Goal: Information Seeking & Learning: Learn about a topic

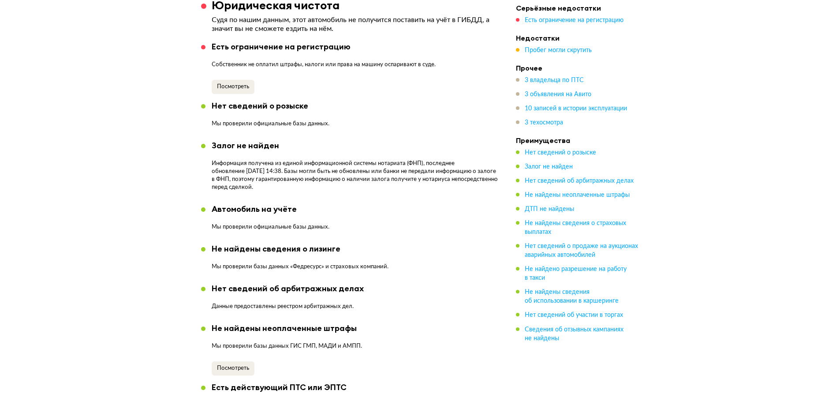
scroll to position [441, 0]
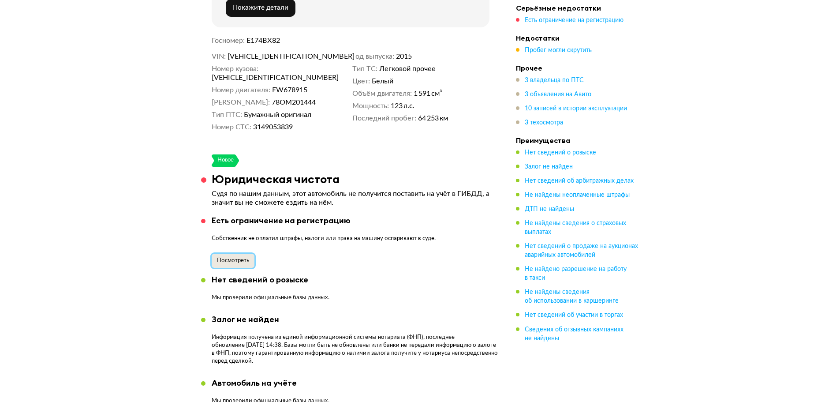
click at [231, 258] on span "Посмотреть" at bounding box center [233, 261] width 32 height 6
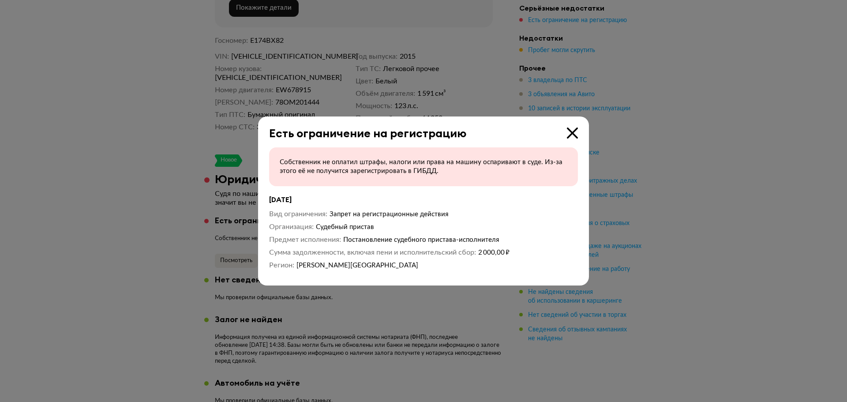
drag, startPoint x: 478, startPoint y: 254, endPoint x: 444, endPoint y: 257, distance: 33.6
click at [476, 254] on dt "Сумма задолженности, включая пени и исполнительский сбор" at bounding box center [372, 251] width 207 height 9
click at [346, 264] on span "[PERSON_NAME][GEOGRAPHIC_DATA]" at bounding box center [357, 264] width 122 height 7
drag, startPoint x: 577, startPoint y: 128, endPoint x: 574, endPoint y: 132, distance: 4.7
click at [576, 129] on icon at bounding box center [572, 132] width 11 height 11
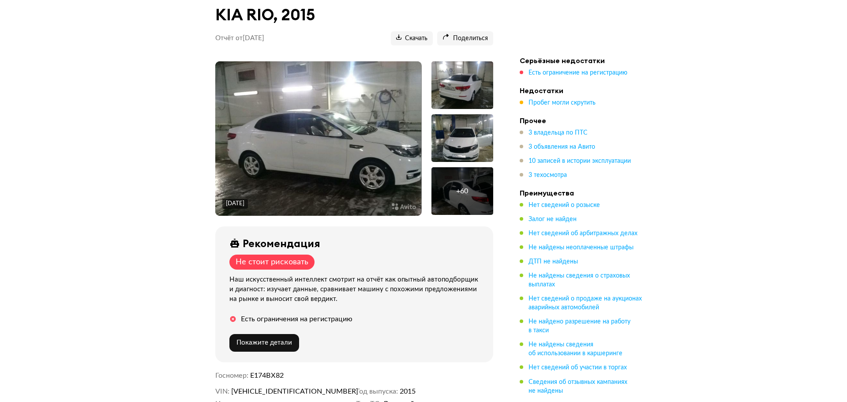
scroll to position [132, 0]
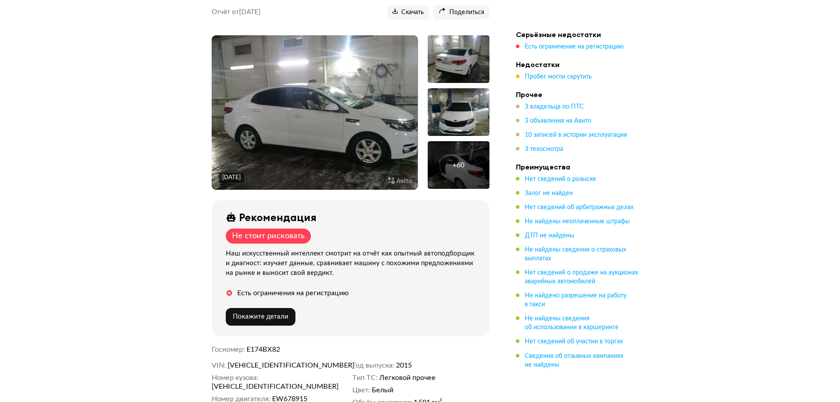
click at [302, 137] on img at bounding box center [315, 112] width 206 height 154
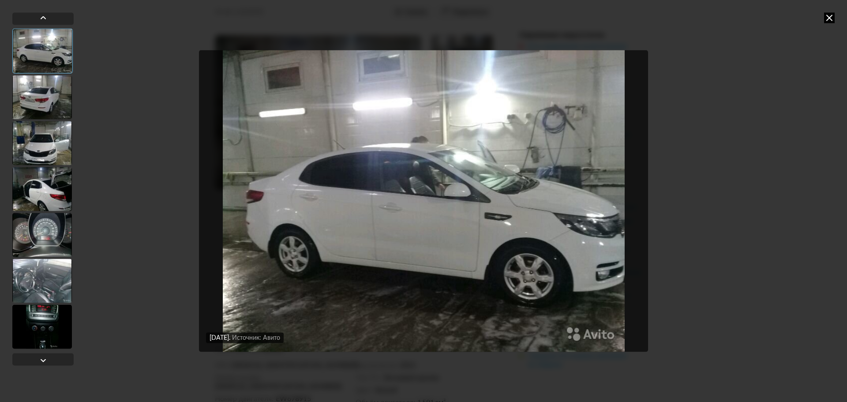
click at [53, 155] on div at bounding box center [42, 143] width 60 height 44
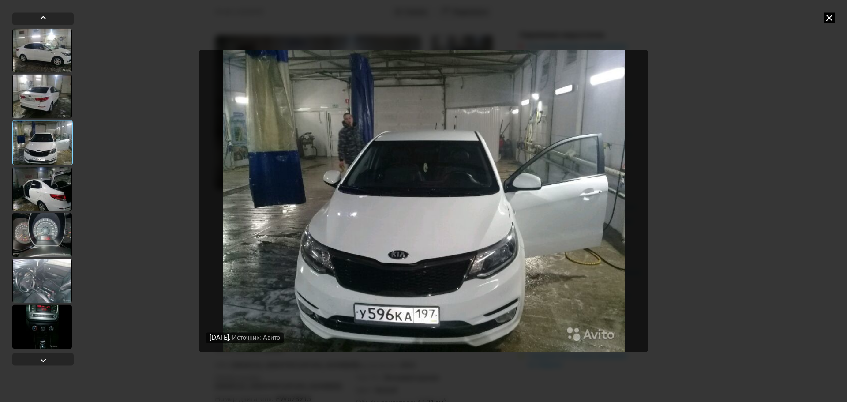
click at [53, 183] on div at bounding box center [42, 189] width 60 height 44
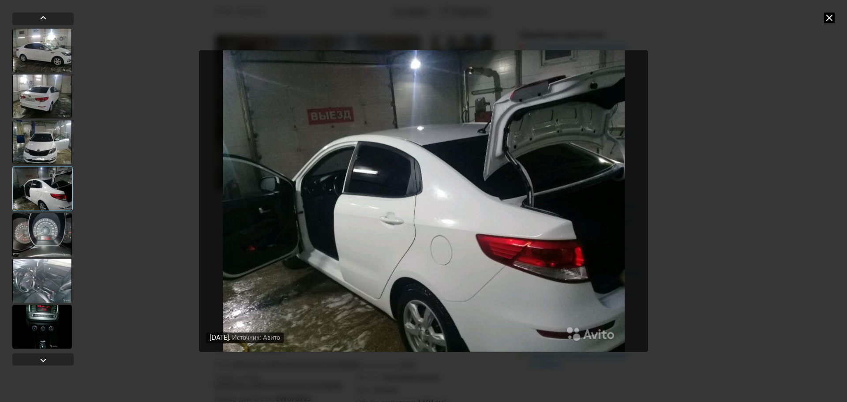
click at [51, 216] on div at bounding box center [42, 235] width 60 height 44
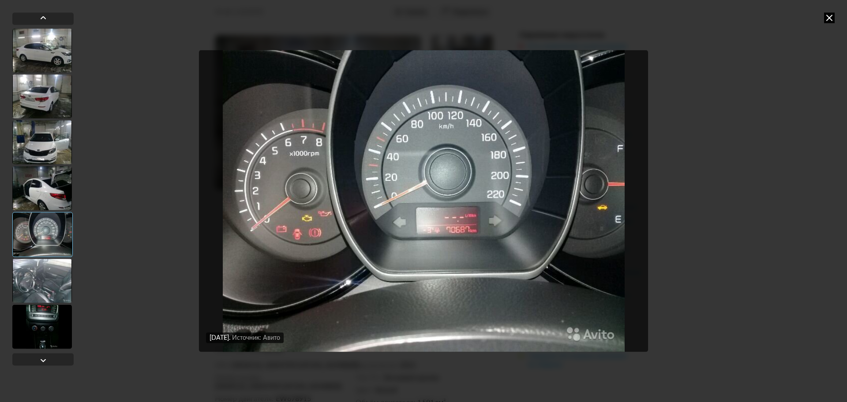
click at [45, 249] on div at bounding box center [42, 234] width 60 height 45
click at [41, 266] on div at bounding box center [42, 280] width 60 height 44
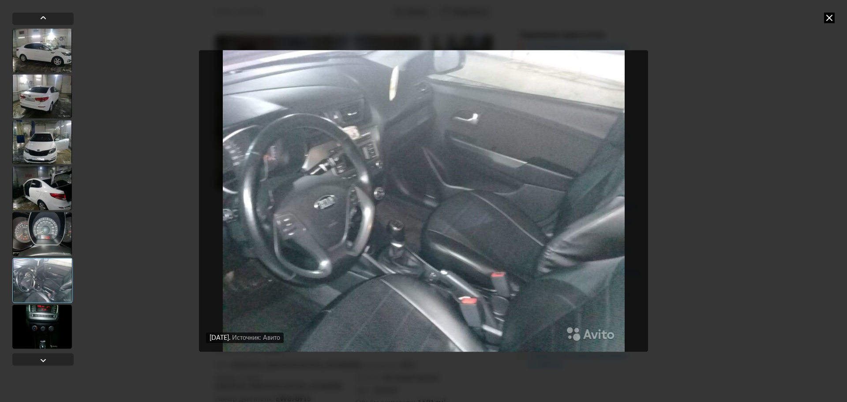
click at [45, 307] on div at bounding box center [42, 326] width 60 height 44
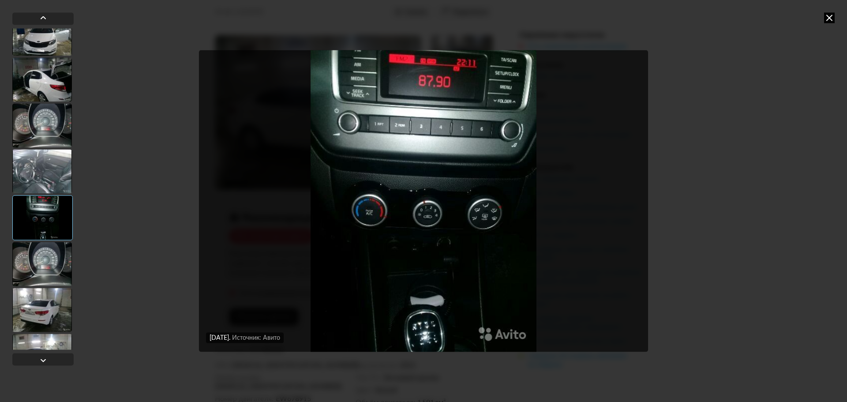
scroll to position [220, 0]
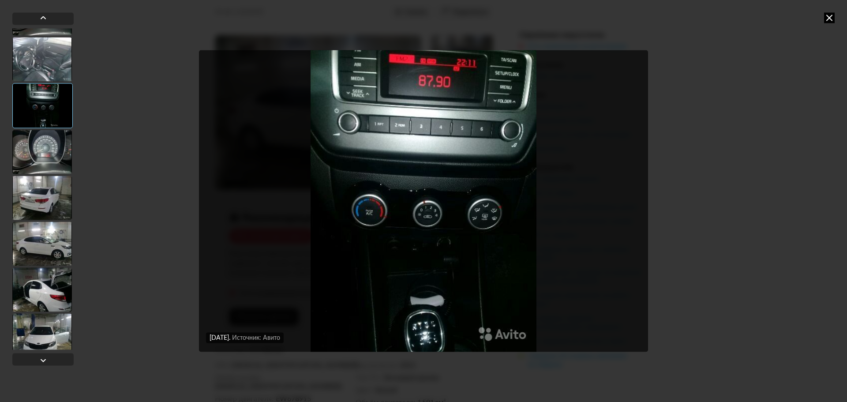
click at [53, 244] on div at bounding box center [42, 243] width 60 height 44
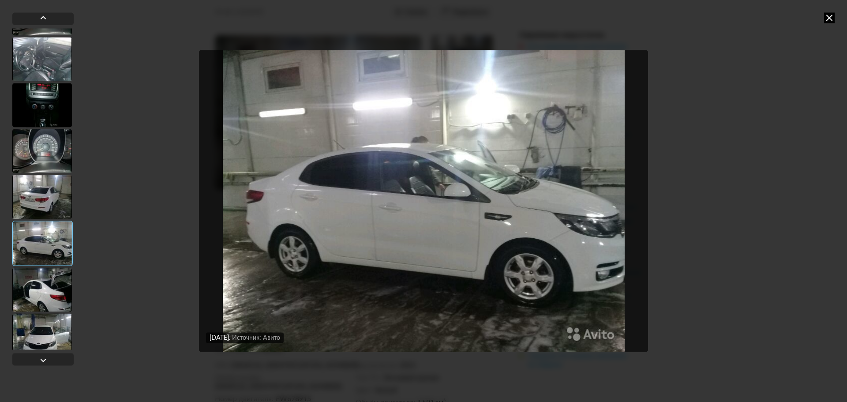
click at [379, 272] on img "Go to Slide 10" at bounding box center [423, 200] width 449 height 301
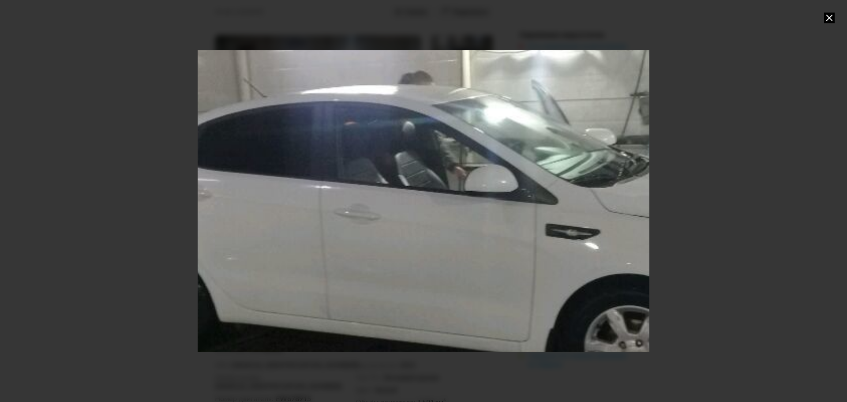
click at [379, 272] on div "Go to Slide 10" at bounding box center [423, 200] width 903 height 603
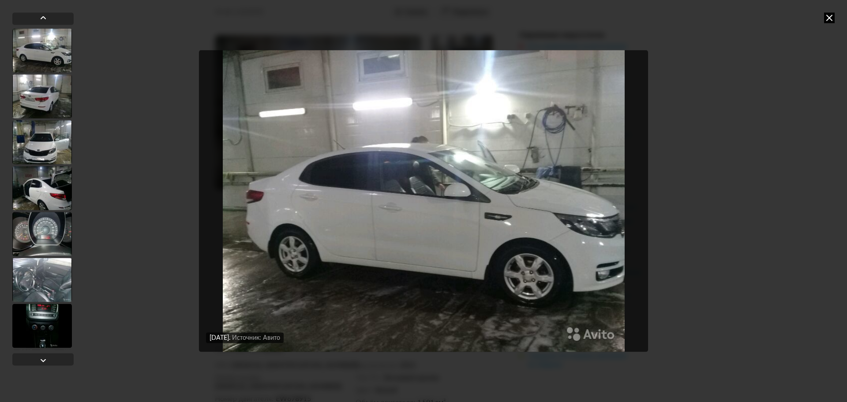
click at [63, 269] on div at bounding box center [42, 280] width 60 height 44
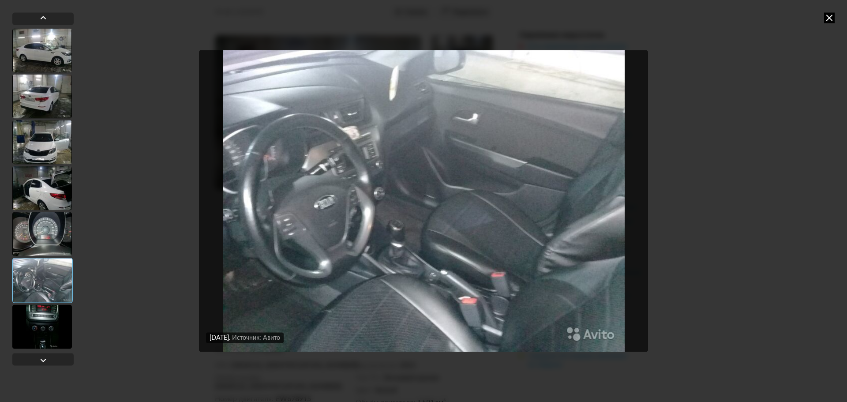
click at [48, 236] on div at bounding box center [42, 234] width 60 height 44
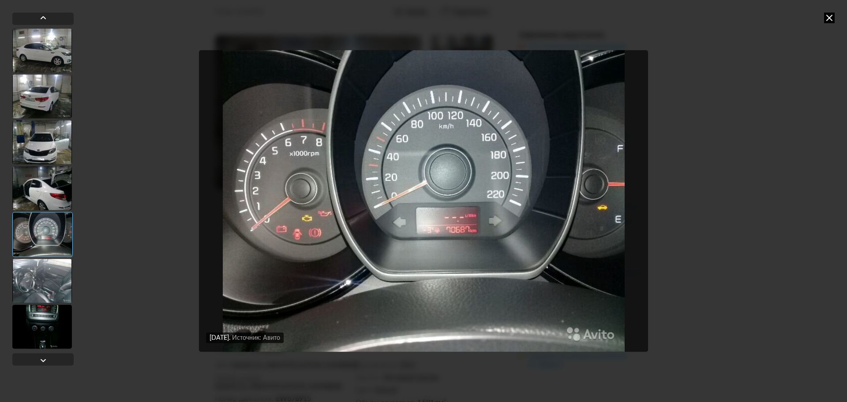
click at [45, 196] on div at bounding box center [42, 188] width 60 height 44
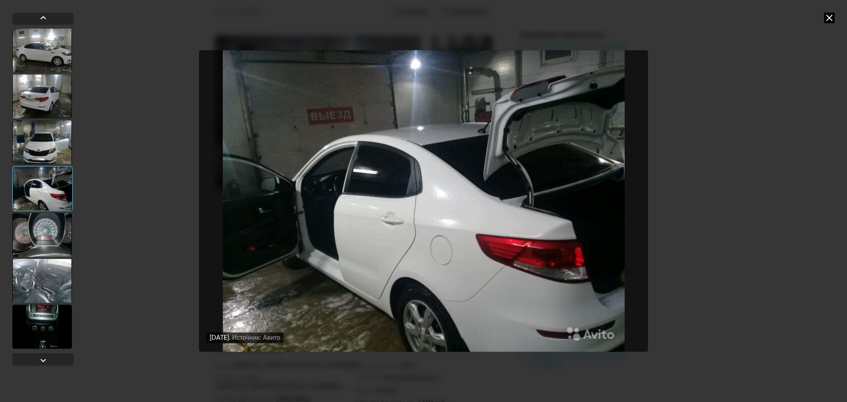
click at [30, 329] on div at bounding box center [42, 326] width 60 height 44
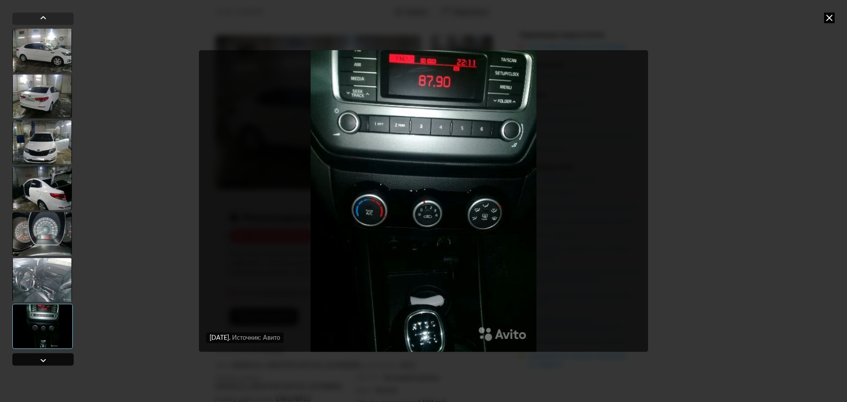
click at [46, 365] on div at bounding box center [43, 360] width 11 height 11
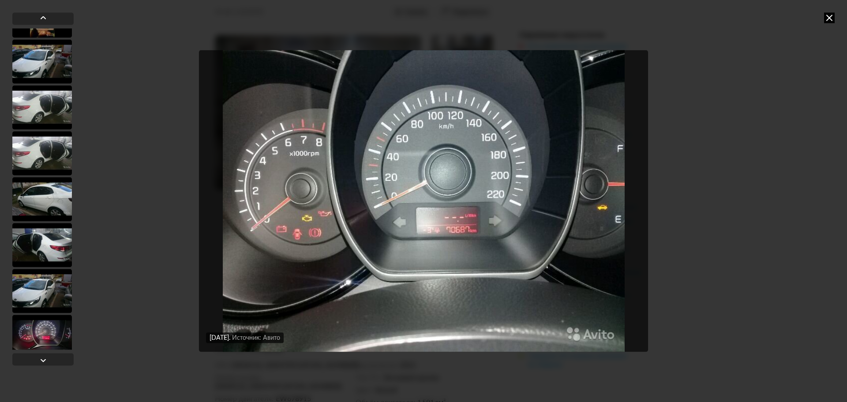
scroll to position [851, 0]
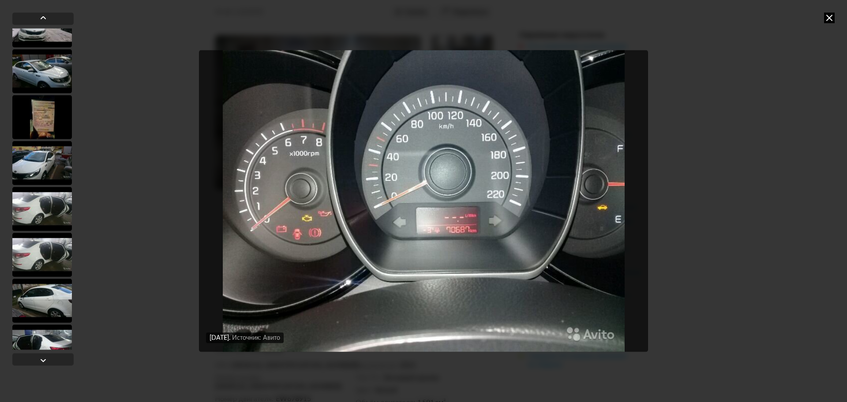
click at [55, 119] on div at bounding box center [42, 117] width 60 height 44
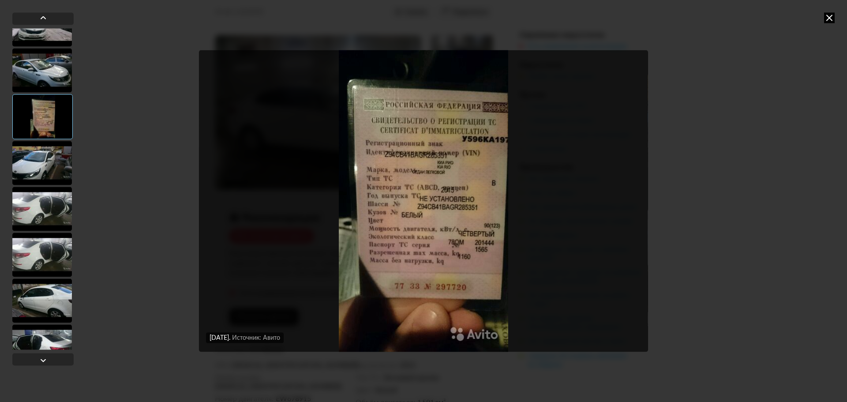
scroll to position [851, 0]
click at [46, 172] on div at bounding box center [42, 164] width 60 height 44
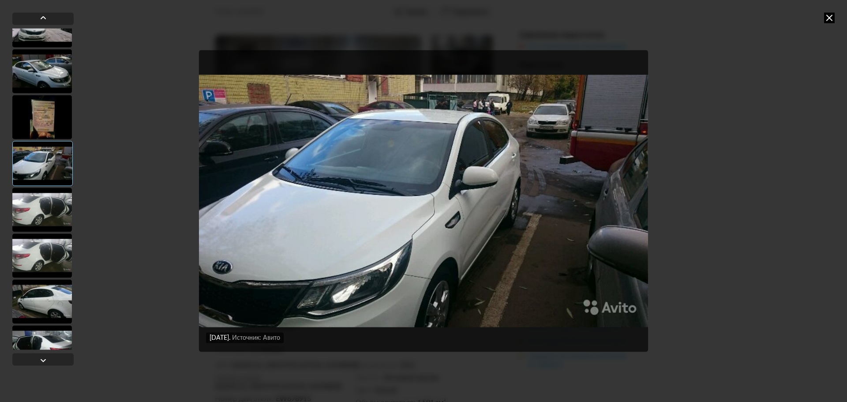
click at [48, 201] on div at bounding box center [42, 209] width 60 height 44
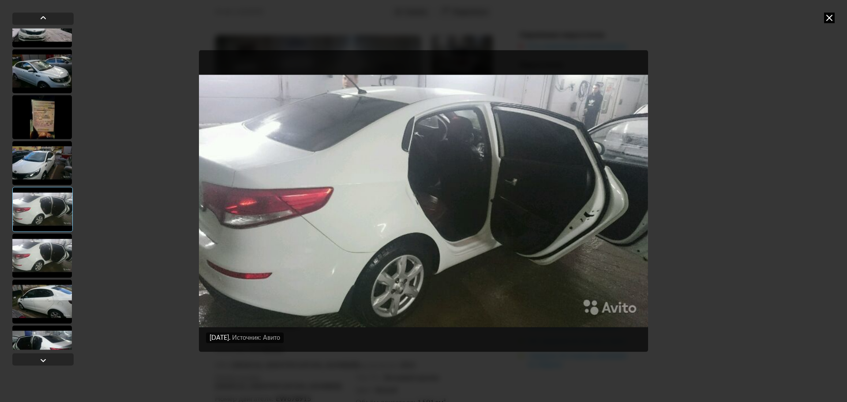
click at [46, 255] on div at bounding box center [42, 255] width 60 height 44
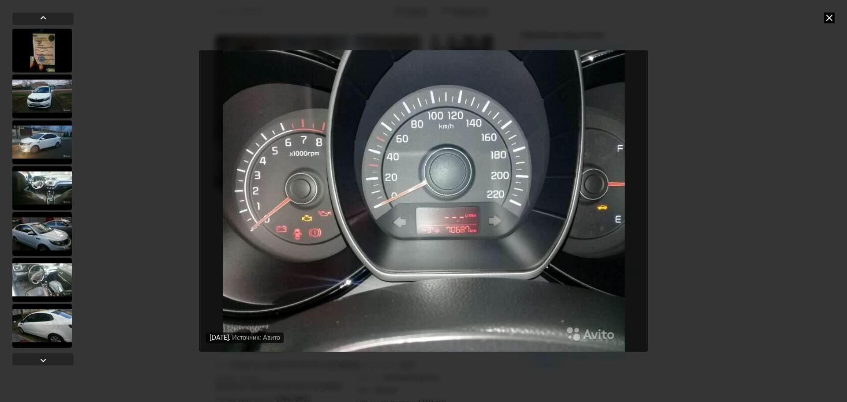
scroll to position [1575, 0]
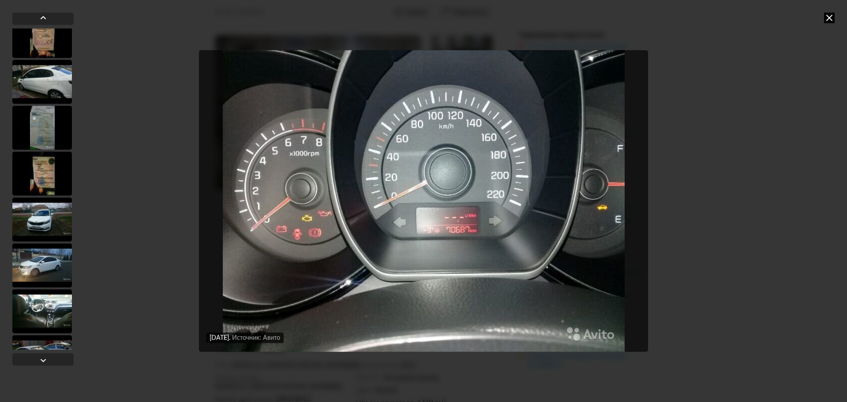
click at [43, 156] on div at bounding box center [42, 173] width 60 height 44
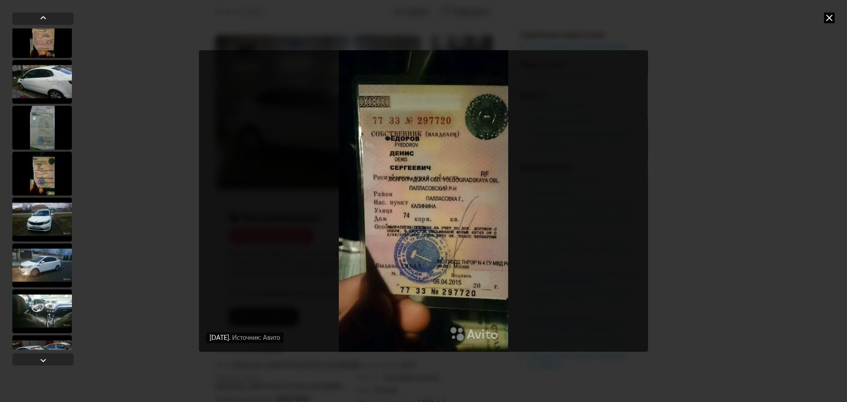
scroll to position [1574, 0]
click at [40, 231] on div at bounding box center [42, 220] width 60 height 44
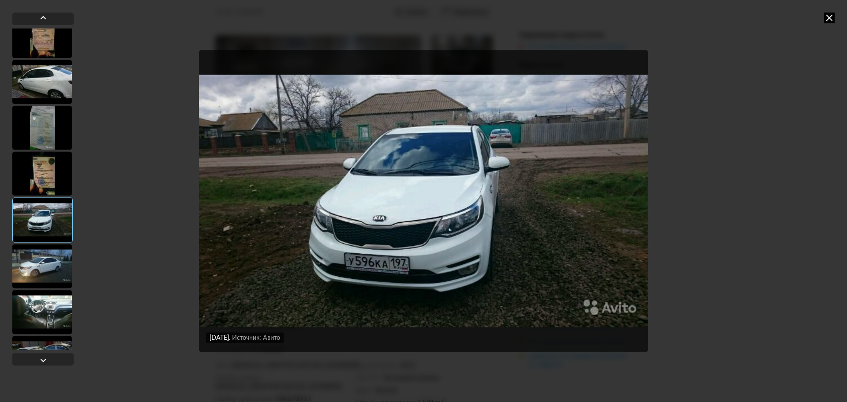
click at [39, 255] on div at bounding box center [42, 266] width 60 height 44
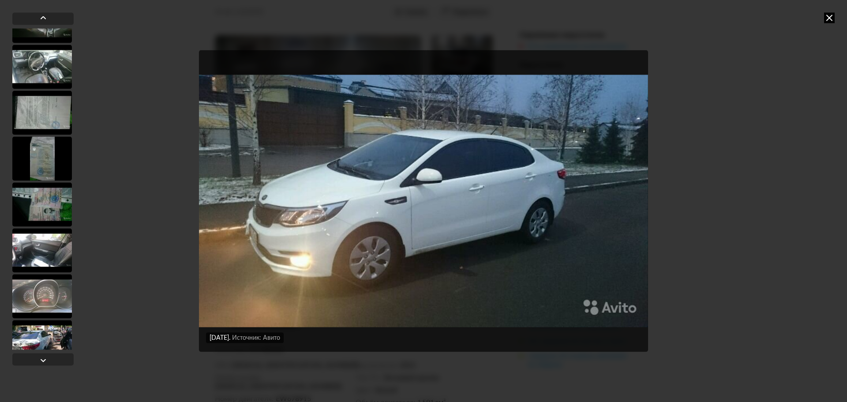
scroll to position [2568, 0]
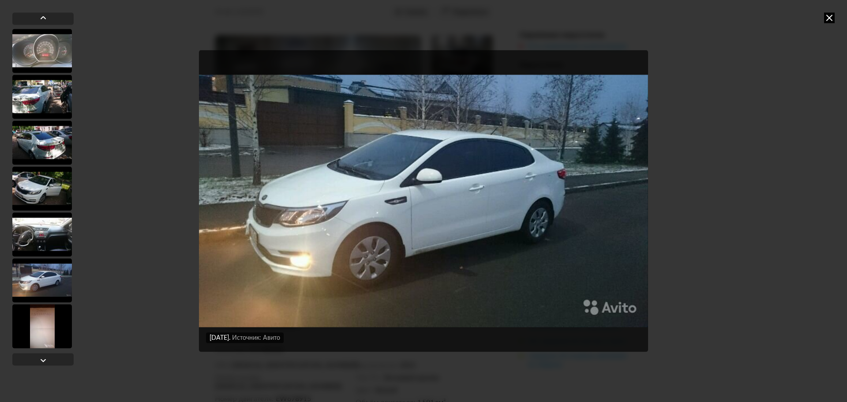
click at [60, 328] on div at bounding box center [42, 326] width 60 height 44
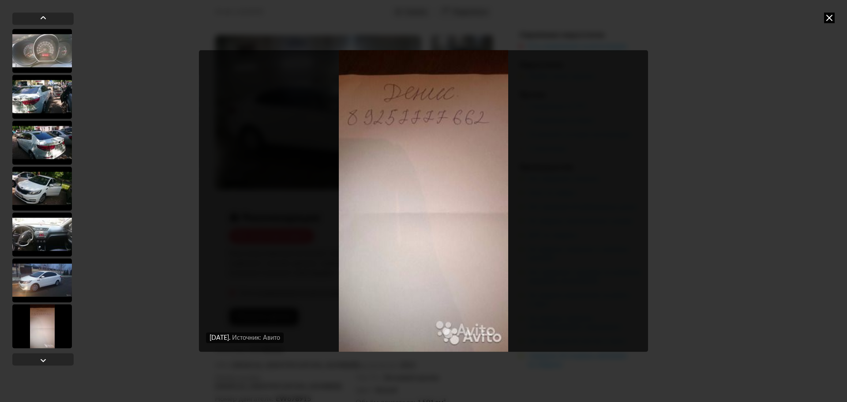
scroll to position [2568, 0]
click at [55, 270] on div at bounding box center [42, 280] width 60 height 44
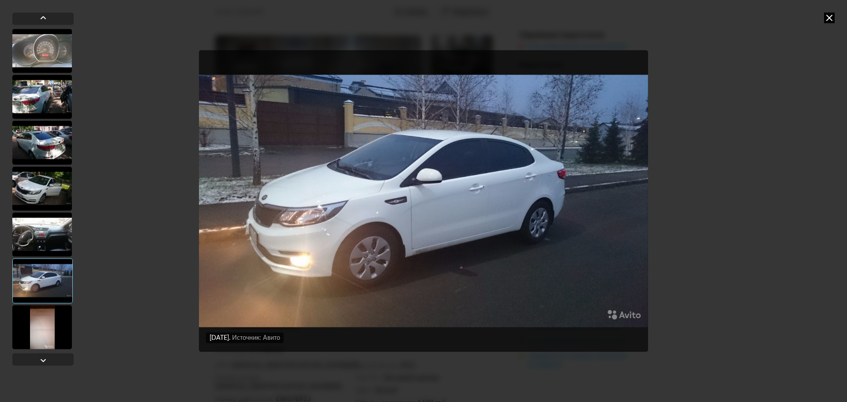
click at [54, 233] on div at bounding box center [42, 234] width 60 height 44
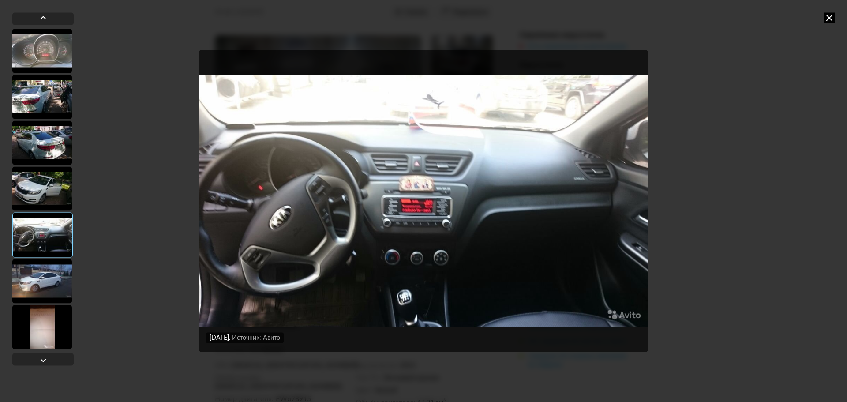
click at [51, 198] on div at bounding box center [42, 188] width 60 height 44
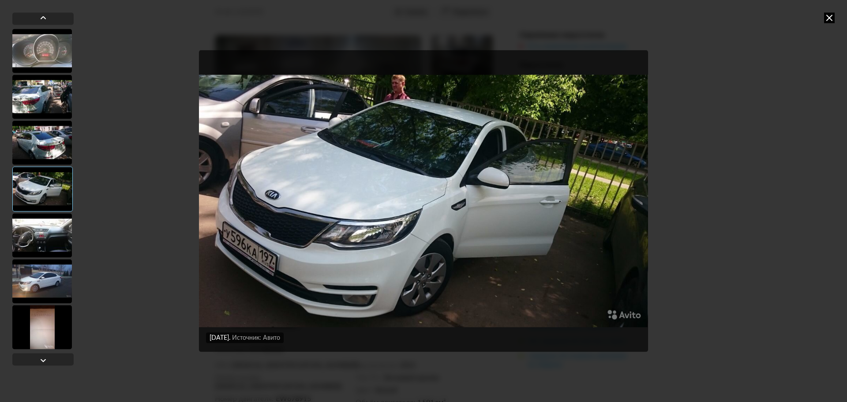
click at [46, 152] on div at bounding box center [42, 142] width 60 height 44
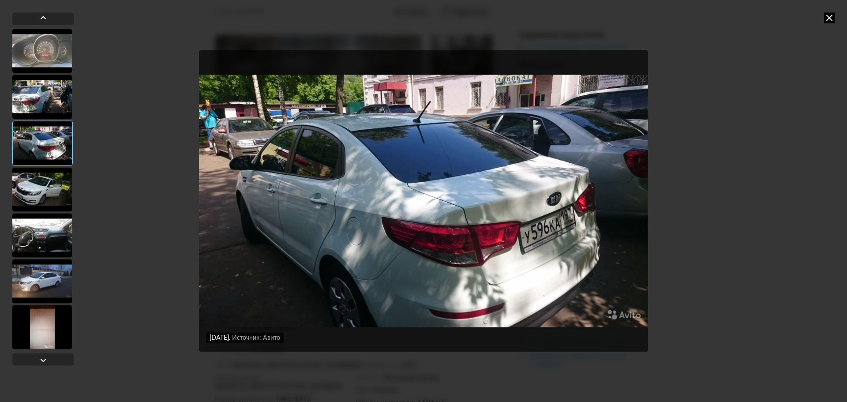
click at [45, 91] on div at bounding box center [42, 97] width 60 height 44
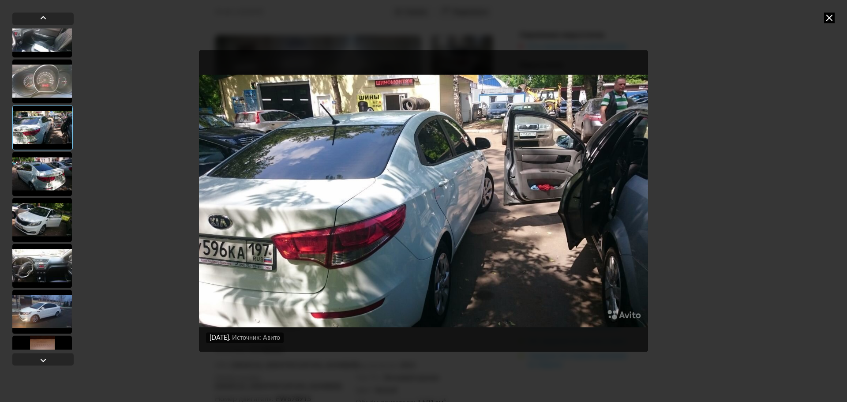
scroll to position [2523, 0]
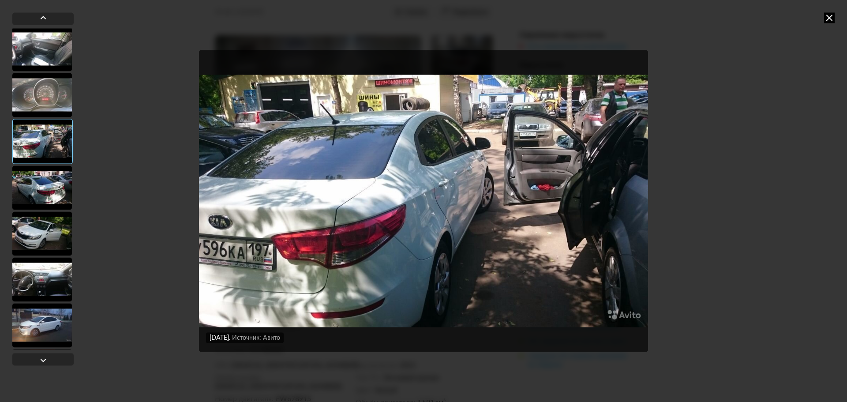
click at [47, 101] on div at bounding box center [42, 95] width 60 height 44
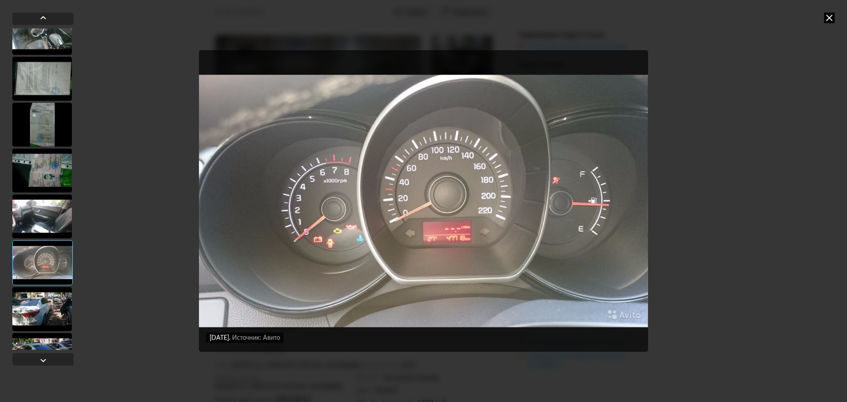
scroll to position [2303, 0]
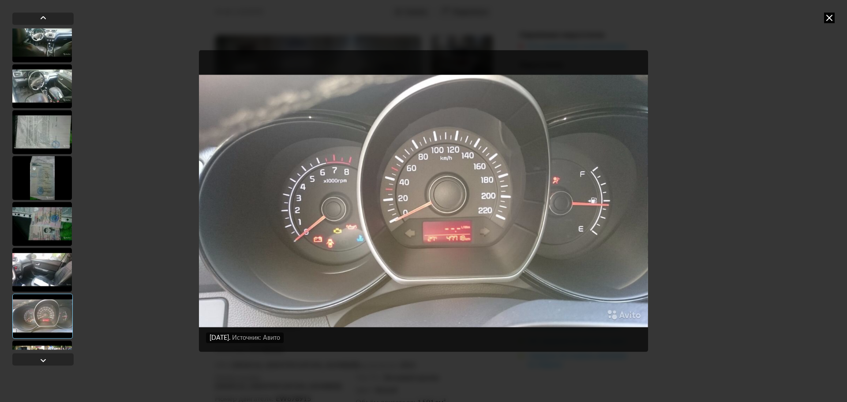
click at [40, 272] on div at bounding box center [42, 269] width 60 height 44
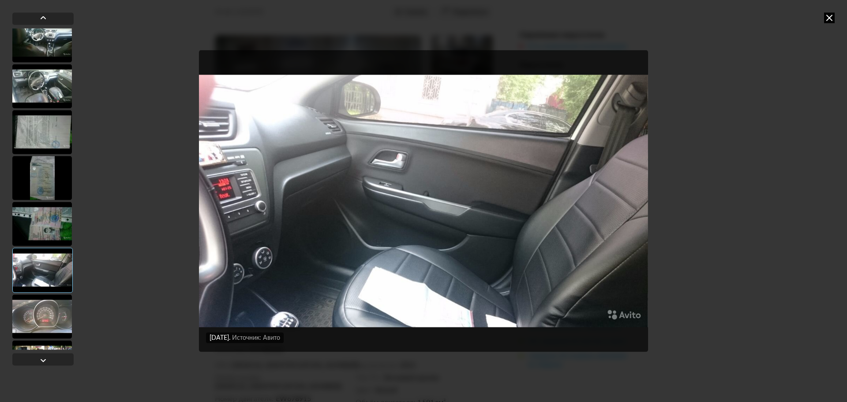
click at [50, 224] on div at bounding box center [42, 224] width 60 height 44
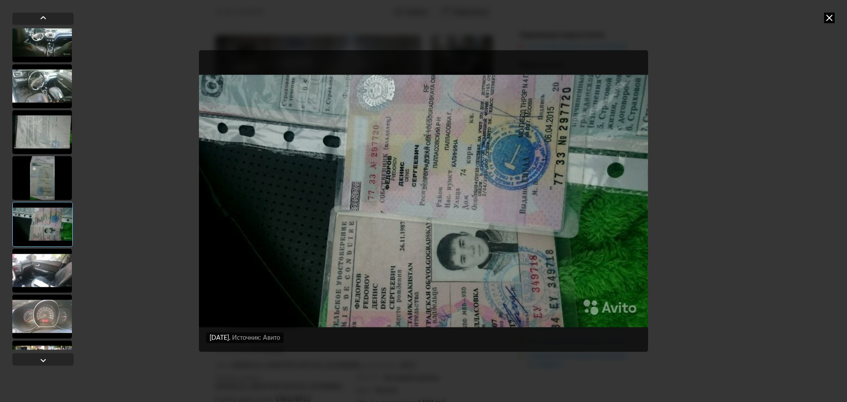
click at [50, 179] on div at bounding box center [42, 178] width 60 height 44
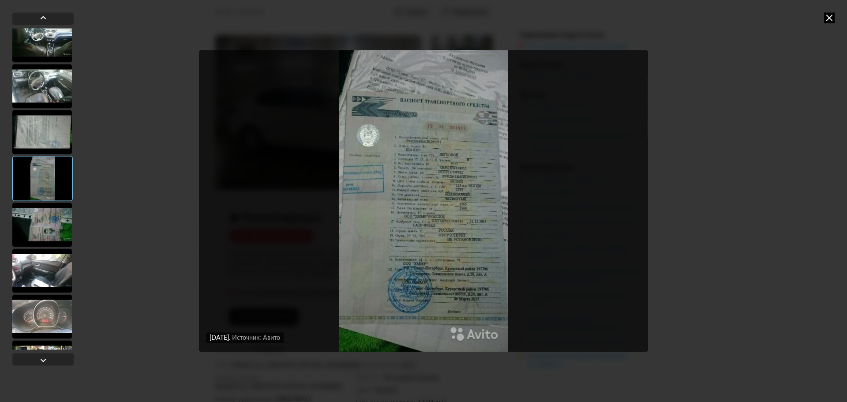
click at [51, 134] on div at bounding box center [42, 132] width 60 height 44
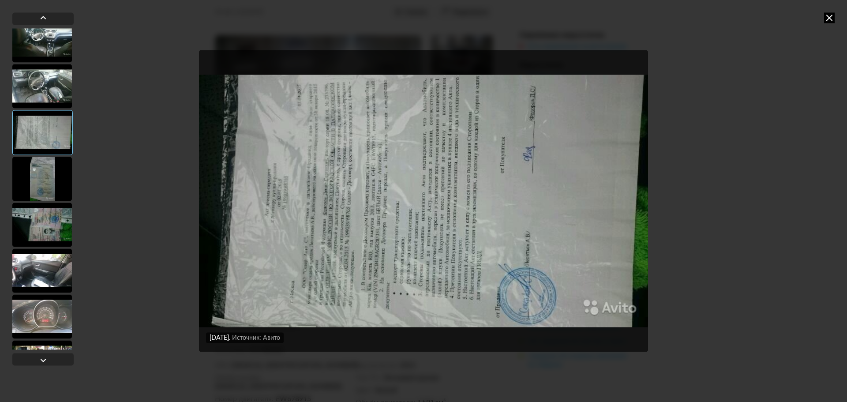
click at [367, 204] on img "Go to Slide 53" at bounding box center [423, 200] width 449 height 301
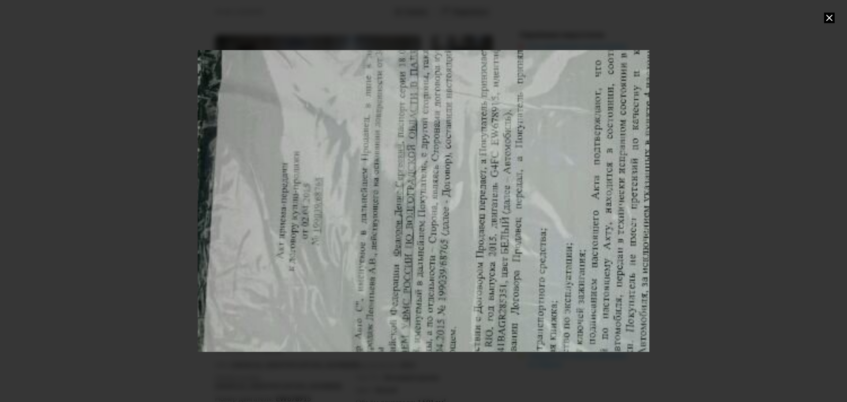
drag, startPoint x: 236, startPoint y: 241, endPoint x: 407, endPoint y: 267, distance: 172.7
click at [407, 267] on div "Go to Slide 53" at bounding box center [595, 227] width 903 height 603
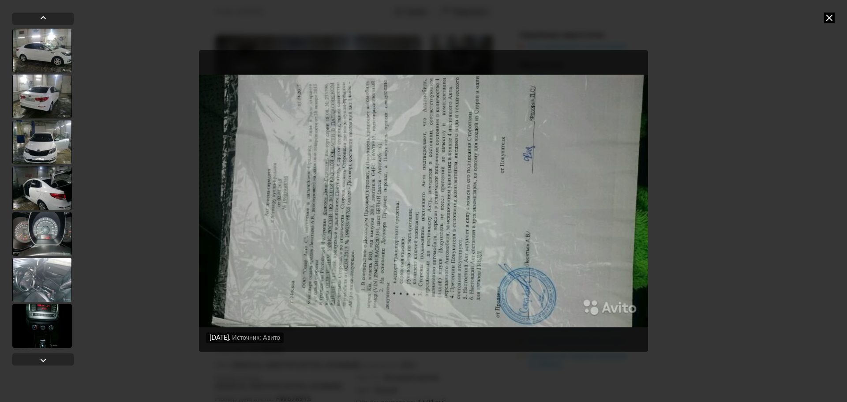
click at [532, 306] on img "Go to Slide 53" at bounding box center [423, 200] width 449 height 301
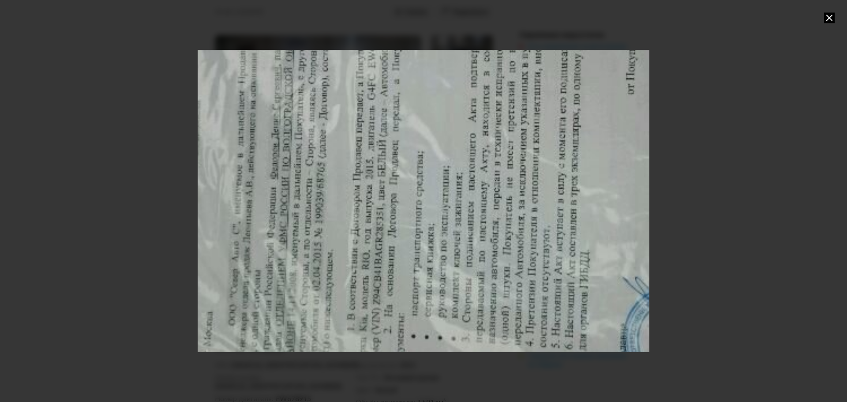
drag, startPoint x: 528, startPoint y: 301, endPoint x: 577, endPoint y: 250, distance: 70.5
click at [577, 250] on div "Go to Slide 53" at bounding box center [472, 150] width 903 height 603
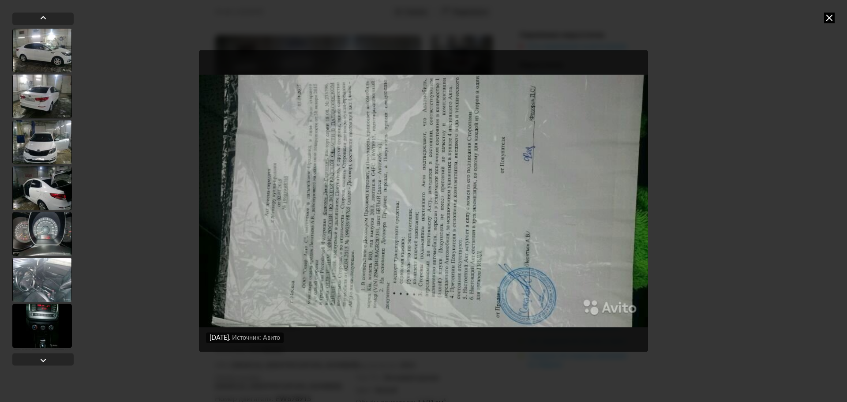
click at [404, 264] on img "Go to Slide 53" at bounding box center [423, 200] width 449 height 301
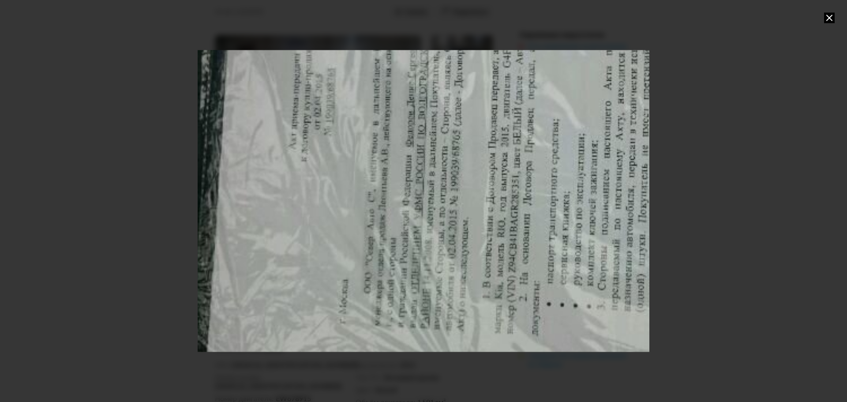
drag, startPoint x: 383, startPoint y: 261, endPoint x: 567, endPoint y: 179, distance: 201.7
click at [567, 179] on div "Go to Slide 53" at bounding box center [607, 118] width 903 height 603
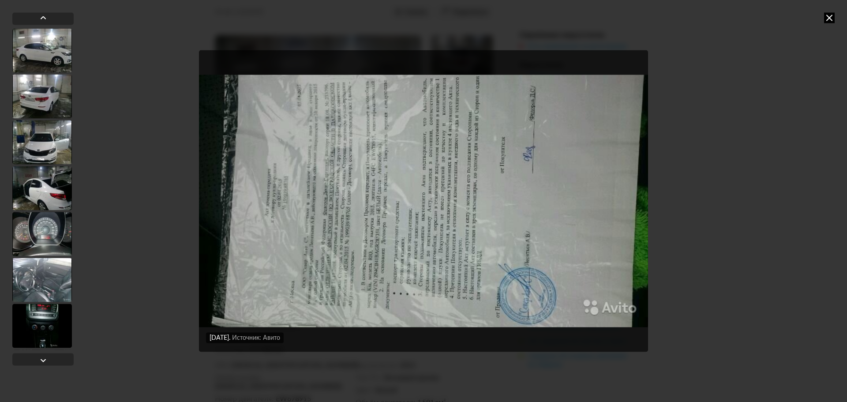
click at [31, 198] on div at bounding box center [42, 188] width 60 height 44
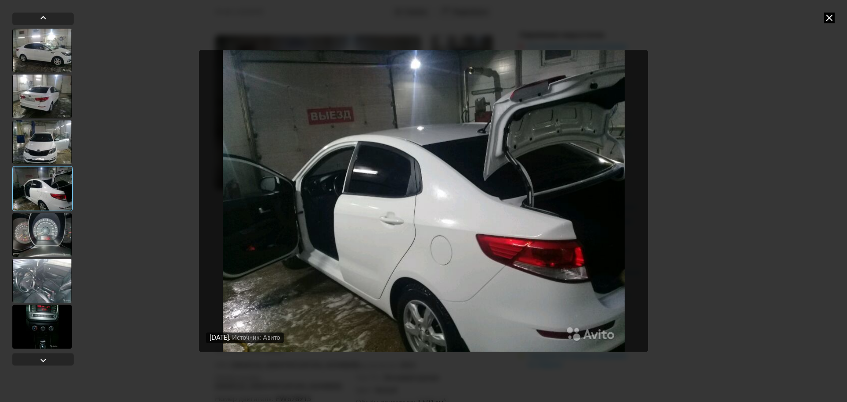
click at [51, 138] on div at bounding box center [42, 142] width 60 height 44
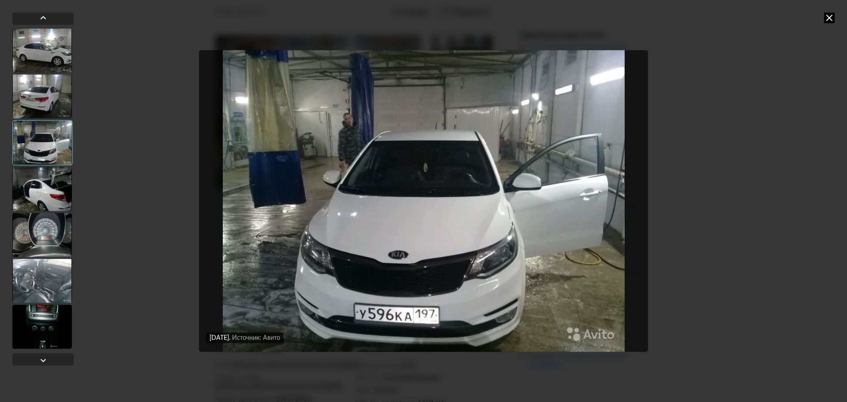
click at [43, 110] on div at bounding box center [42, 96] width 60 height 44
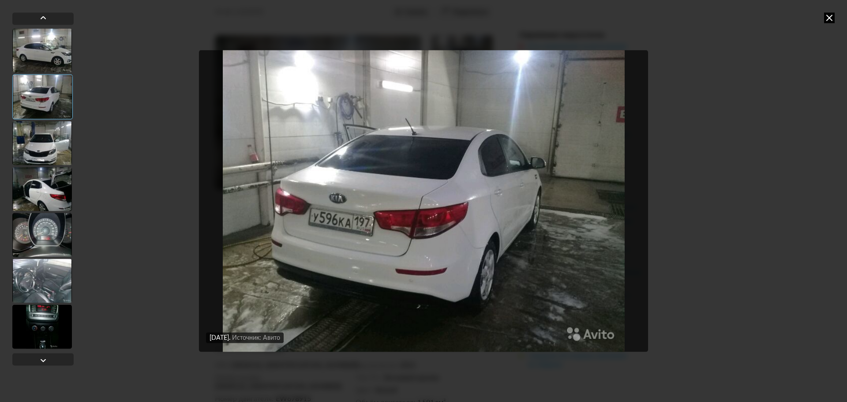
click at [61, 39] on div at bounding box center [42, 50] width 60 height 44
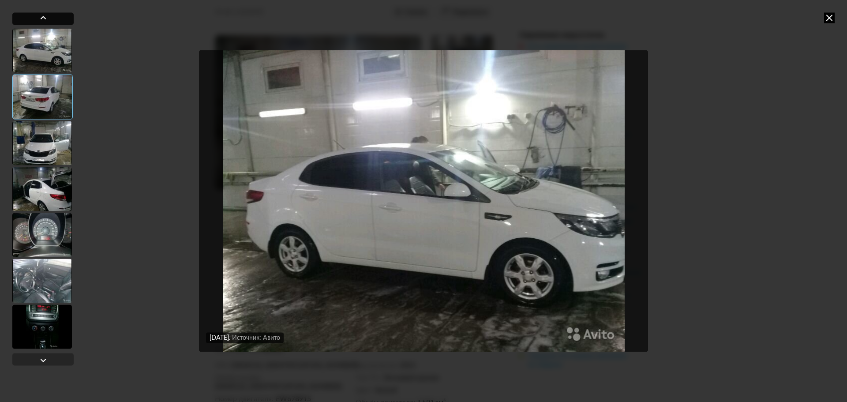
click at [37, 19] on div at bounding box center [42, 18] width 61 height 12
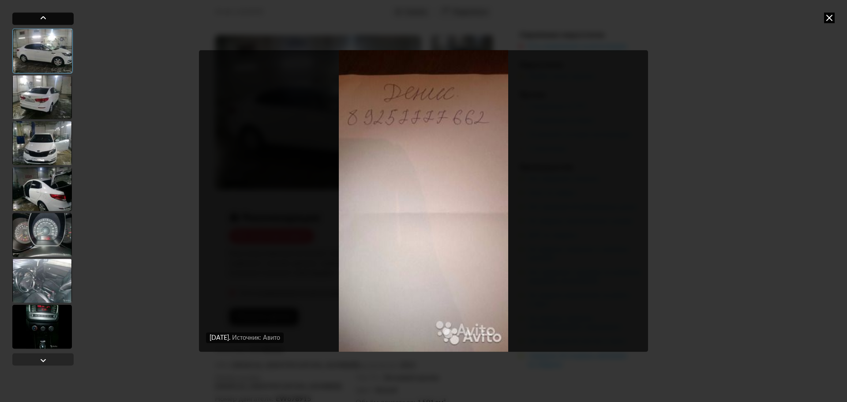
click at [37, 19] on div at bounding box center [42, 18] width 61 height 12
click at [41, 15] on div at bounding box center [43, 17] width 11 height 11
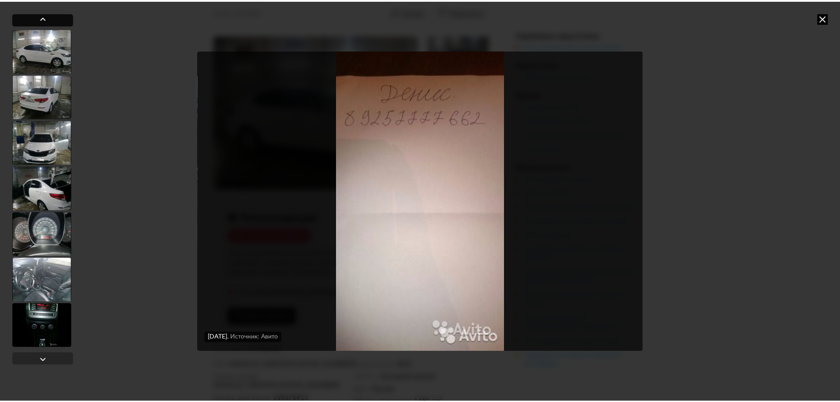
scroll to position [2568, 0]
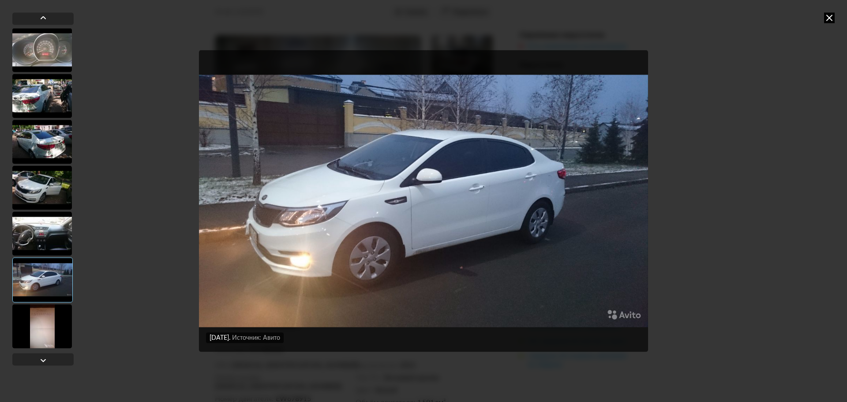
click at [81, 50] on div "[DATE] Источник: Авито [DATE] Источник: Авито [DATE] Источник: Авито [DATE] Ист…" at bounding box center [423, 201] width 847 height 402
click at [829, 19] on icon at bounding box center [829, 17] width 11 height 11
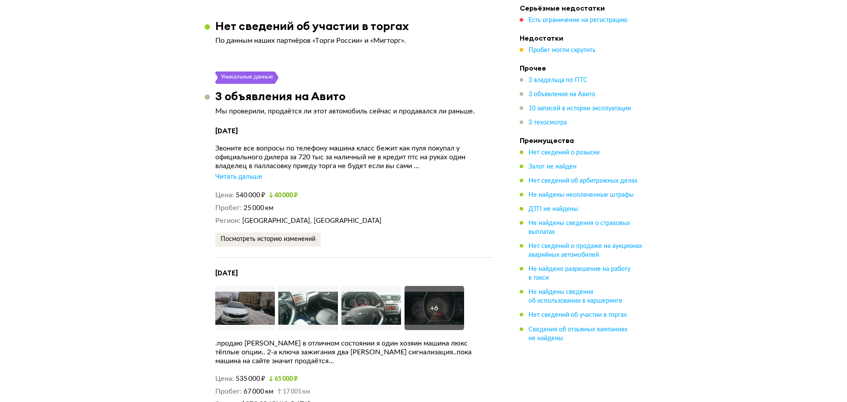
scroll to position [1720, 0]
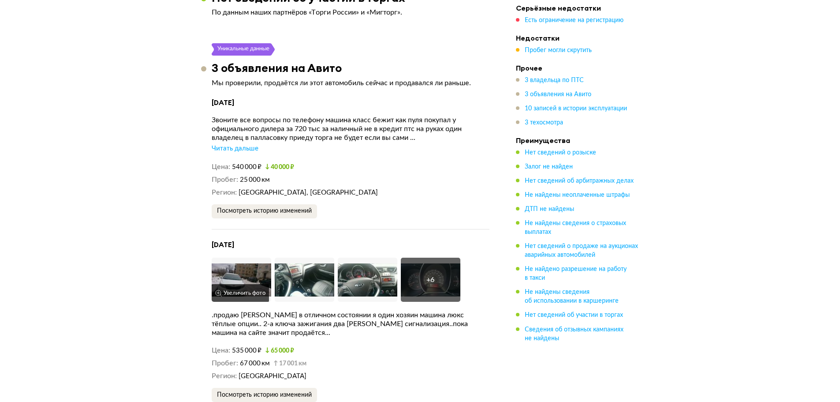
click at [236, 258] on img at bounding box center [242, 280] width 60 height 44
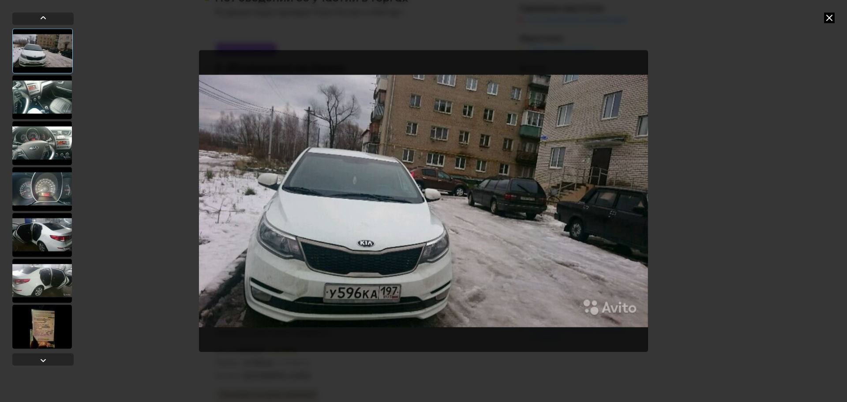
click at [63, 101] on div at bounding box center [42, 97] width 60 height 44
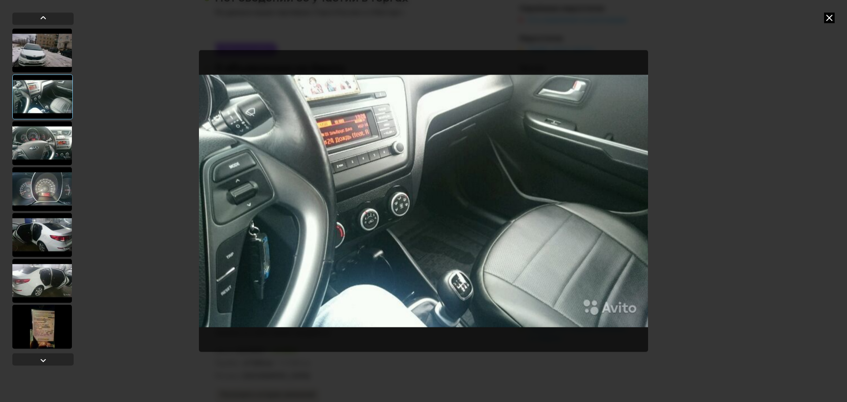
click at [60, 131] on div at bounding box center [42, 143] width 60 height 44
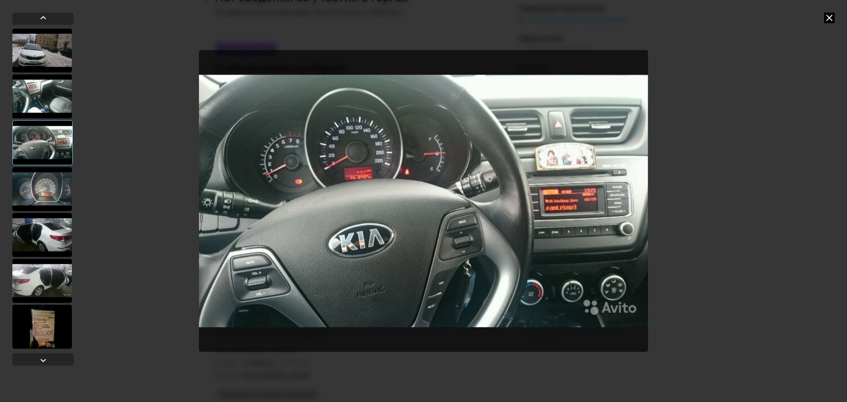
click at [49, 145] on div at bounding box center [42, 142] width 60 height 45
click at [45, 190] on div at bounding box center [42, 189] width 60 height 44
click at [47, 228] on div at bounding box center [42, 235] width 60 height 44
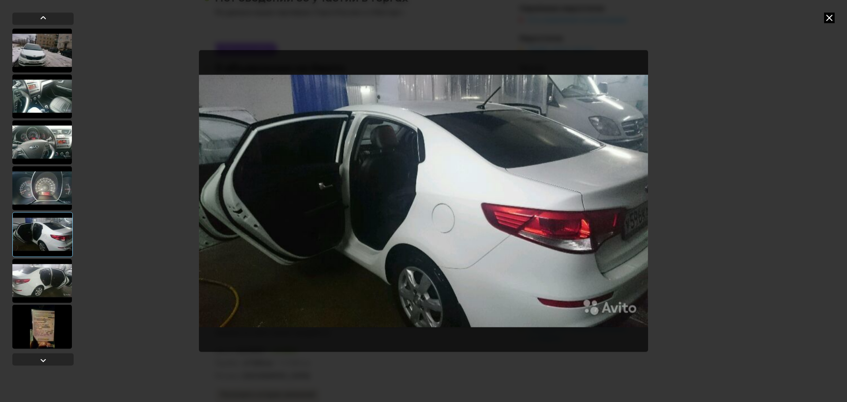
click at [34, 267] on div at bounding box center [42, 280] width 60 height 44
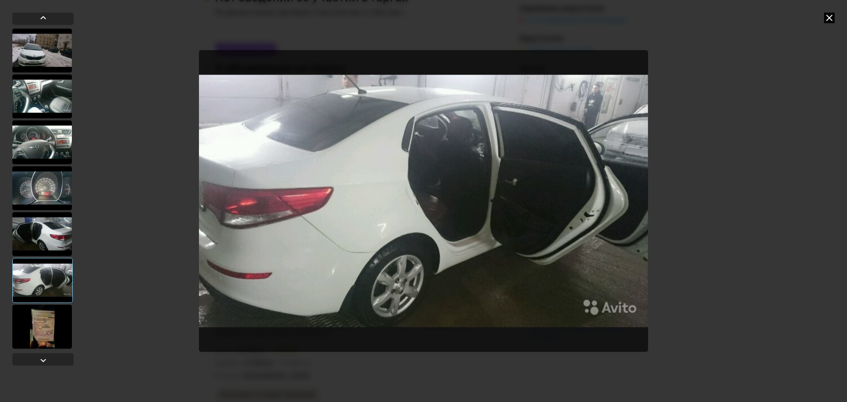
click at [45, 324] on div at bounding box center [42, 326] width 60 height 44
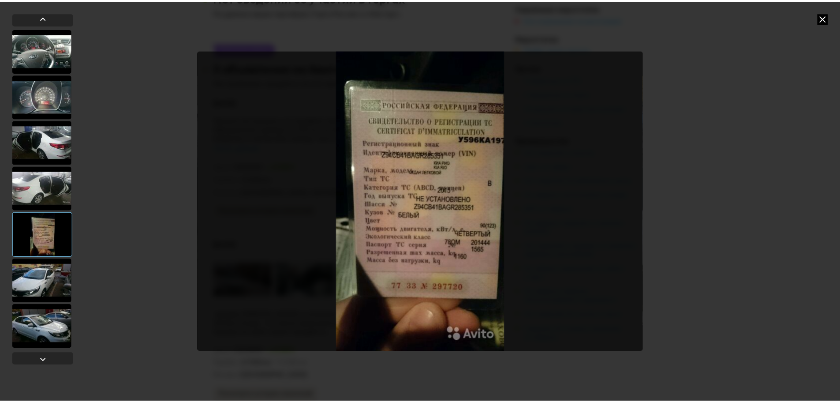
scroll to position [92, 0]
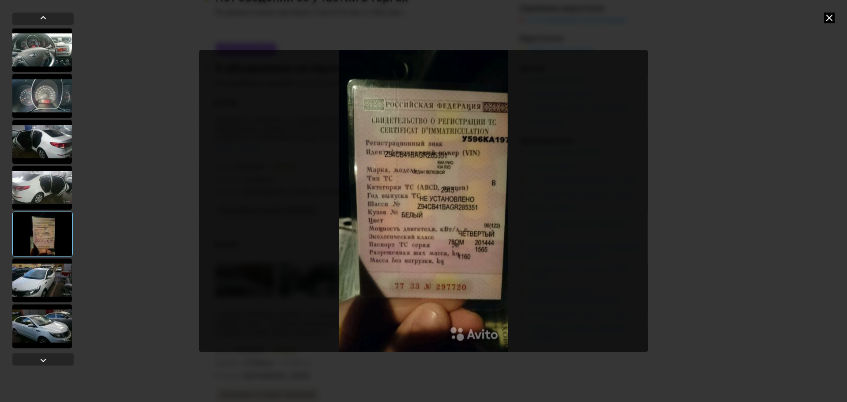
click at [49, 269] on div at bounding box center [42, 280] width 60 height 44
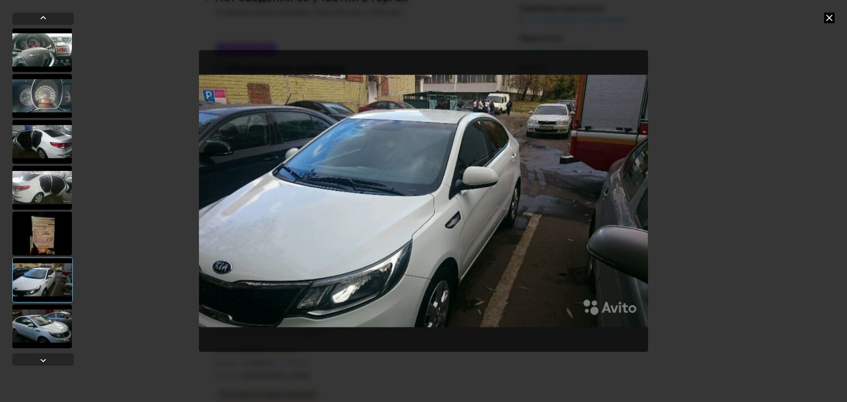
click at [47, 321] on div at bounding box center [42, 326] width 60 height 44
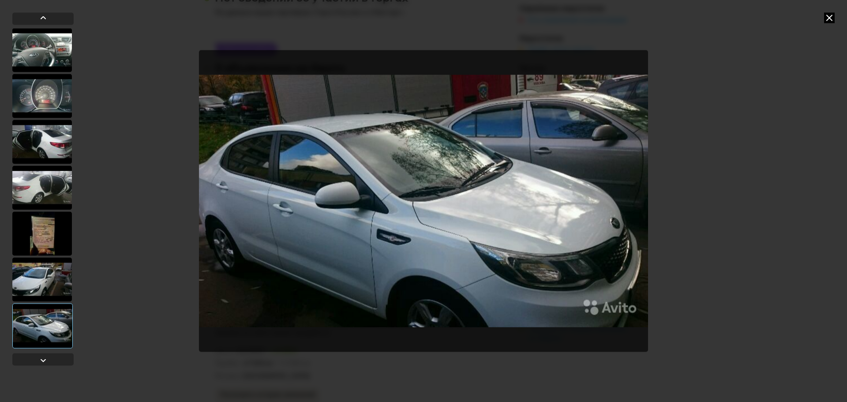
click at [831, 18] on icon at bounding box center [829, 17] width 11 height 11
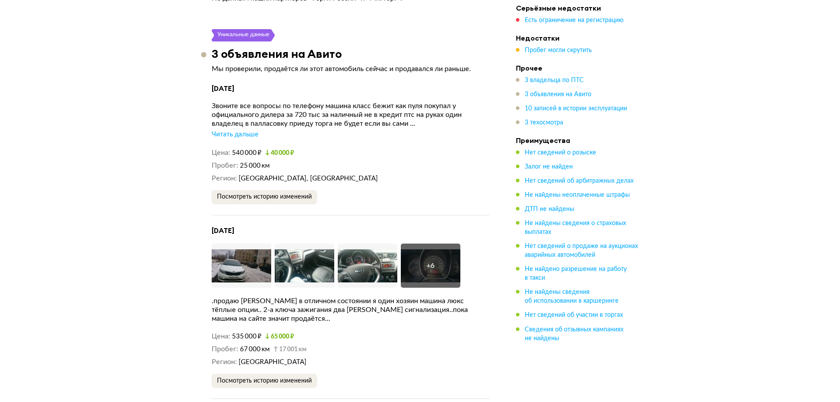
scroll to position [1720, 0]
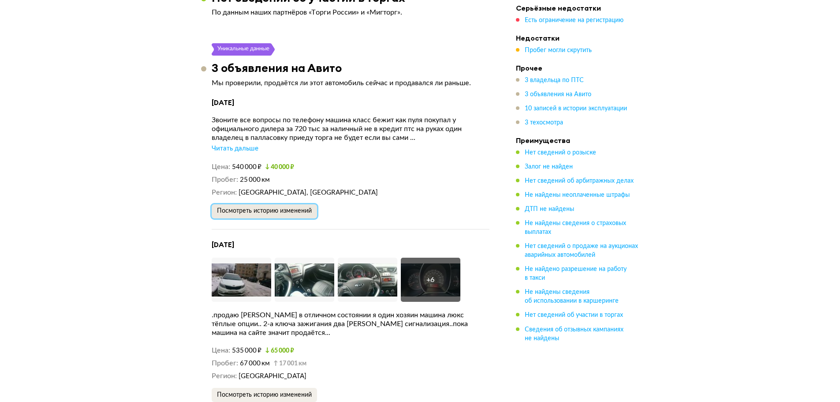
click at [285, 204] on button "Посмотреть историю изменений" at bounding box center [264, 211] width 105 height 14
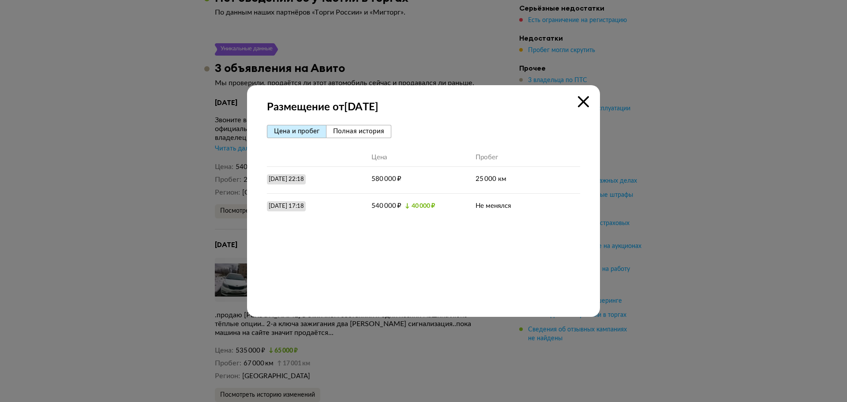
click at [584, 98] on icon at bounding box center [583, 101] width 11 height 11
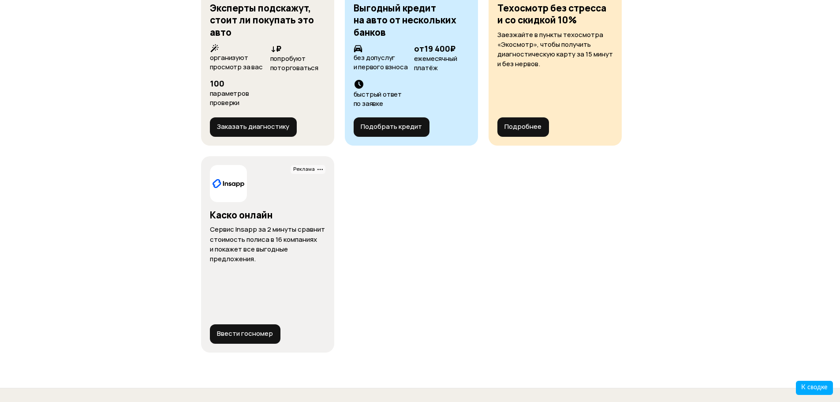
scroll to position [4279, 0]
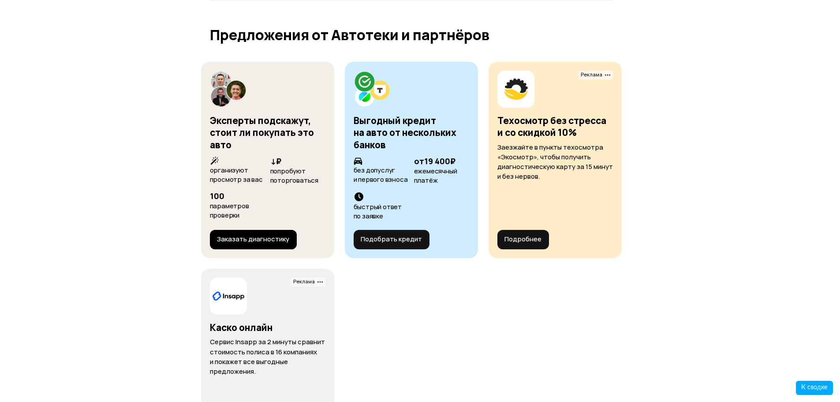
click at [241, 230] on button "Заказать диагностику" at bounding box center [253, 239] width 87 height 19
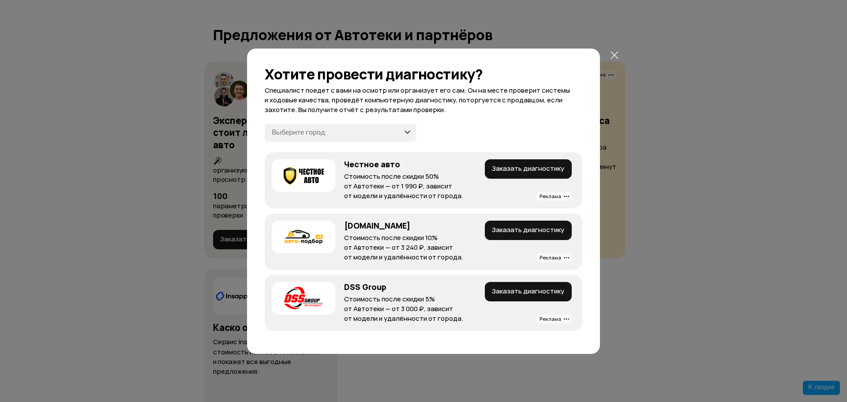
click at [622, 53] on div at bounding box center [423, 201] width 847 height 402
